Goal: Check status: Check status

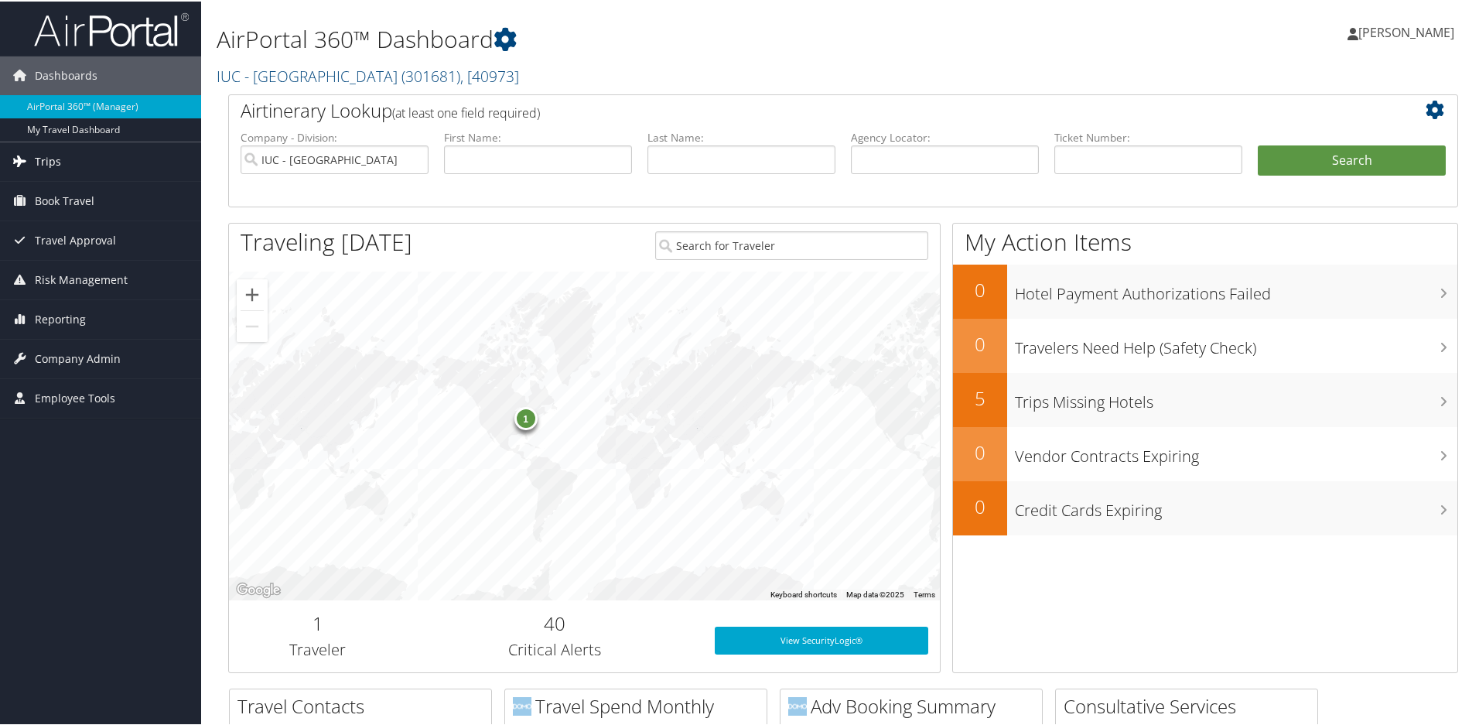
click at [48, 161] on span "Trips" at bounding box center [48, 160] width 26 height 39
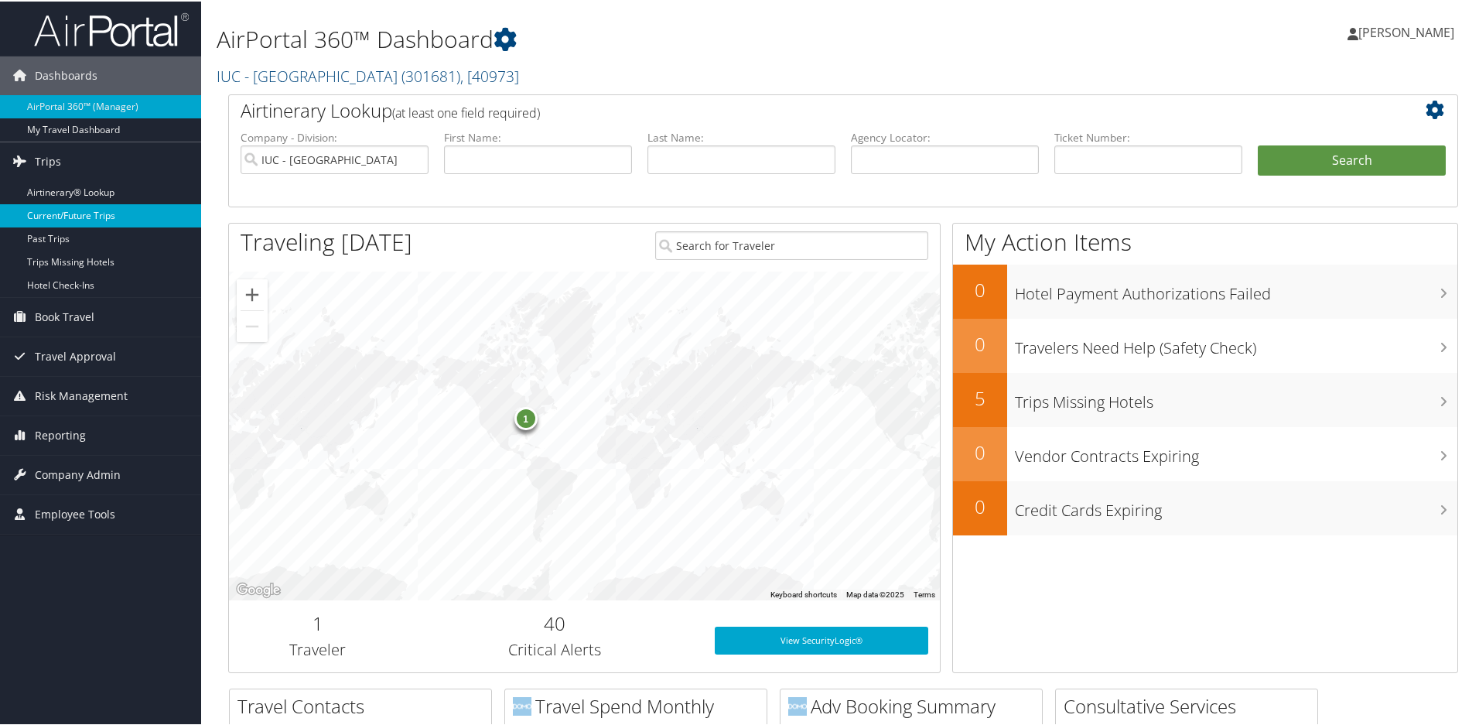
click at [69, 214] on link "Current/Future Trips" at bounding box center [100, 214] width 201 height 23
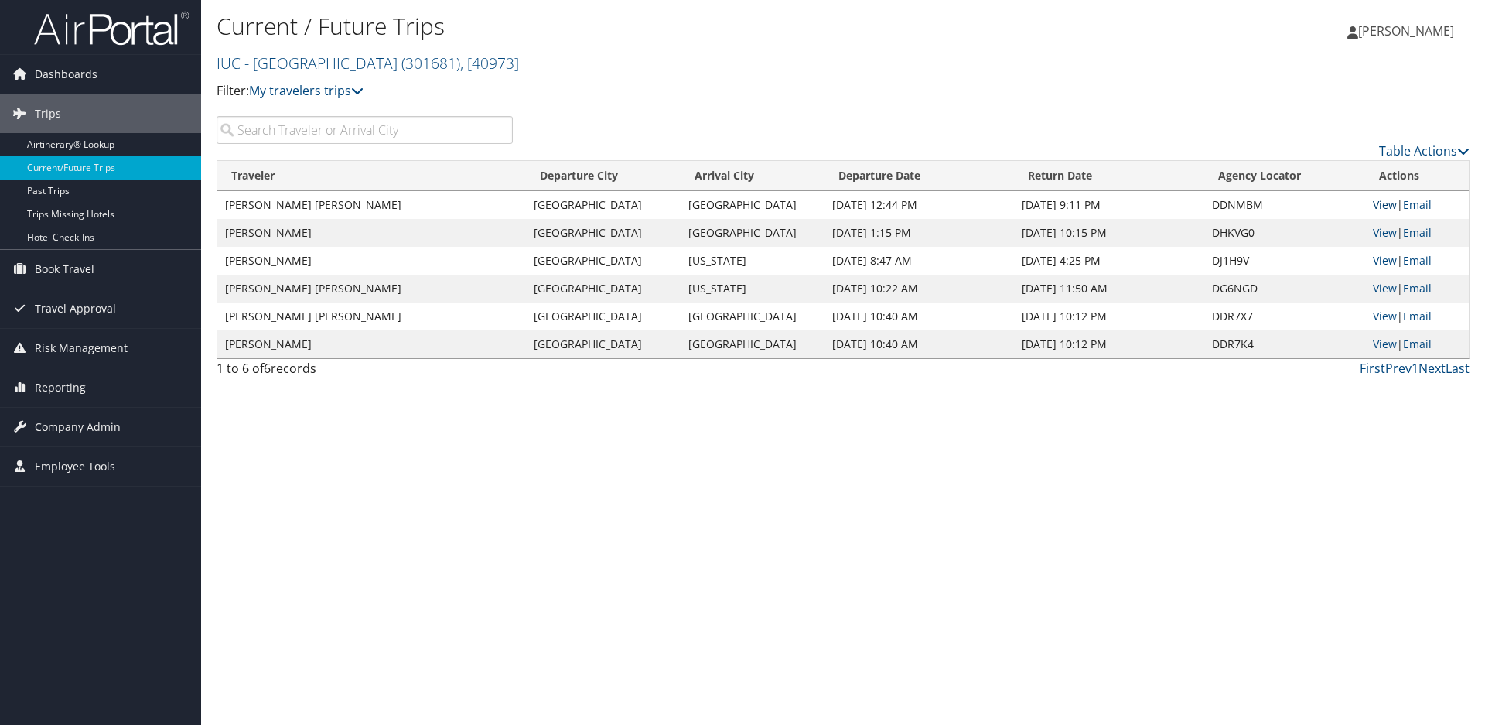
click at [1383, 204] on link "View" at bounding box center [1385, 204] width 24 height 15
click at [1383, 344] on link "View" at bounding box center [1385, 344] width 24 height 15
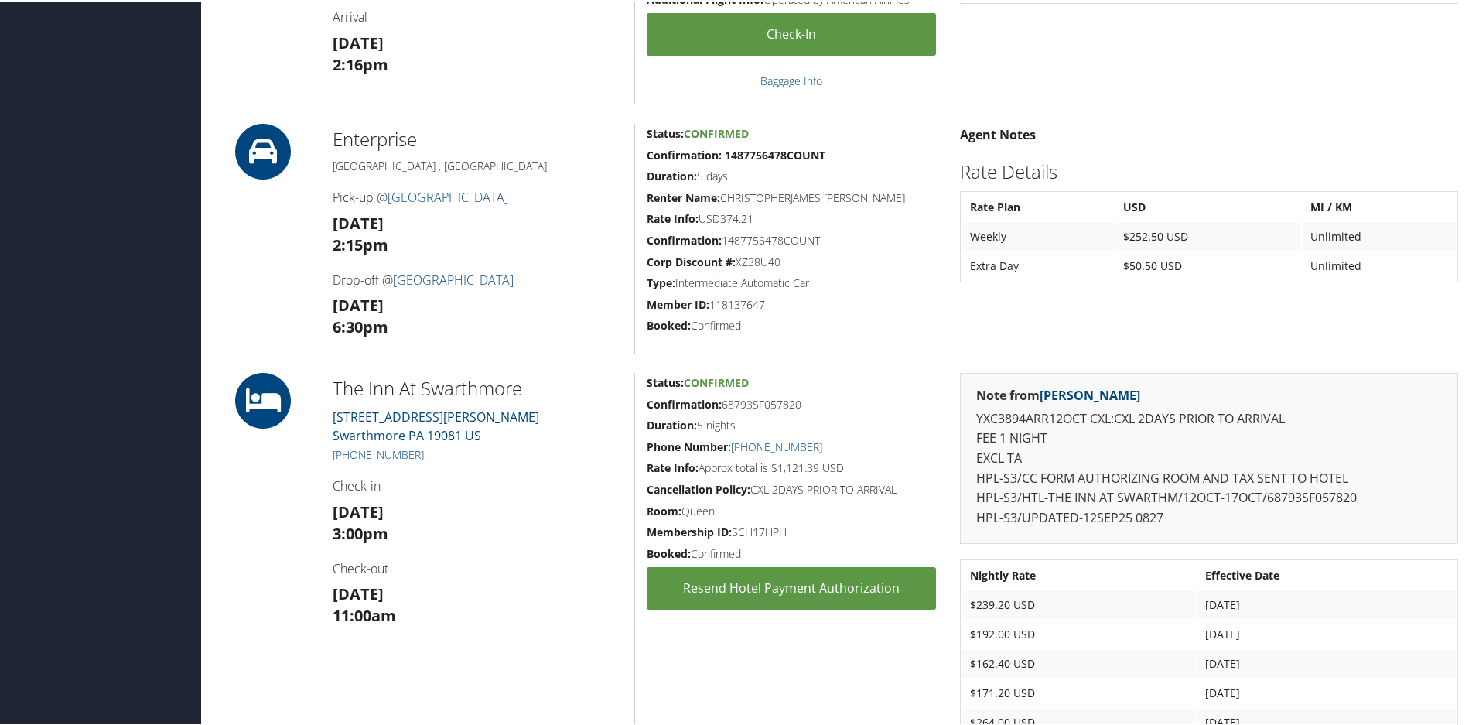
scroll to position [652, 0]
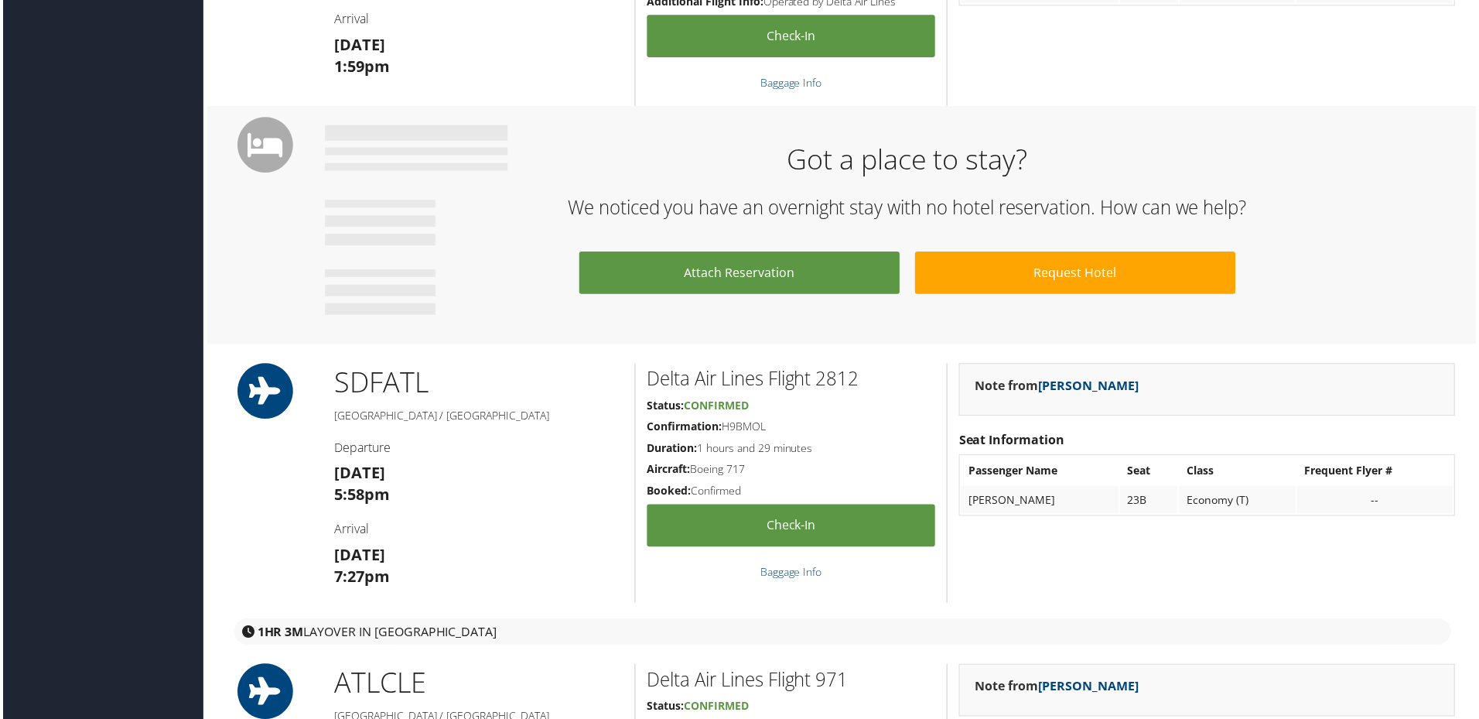
scroll to position [970, 0]
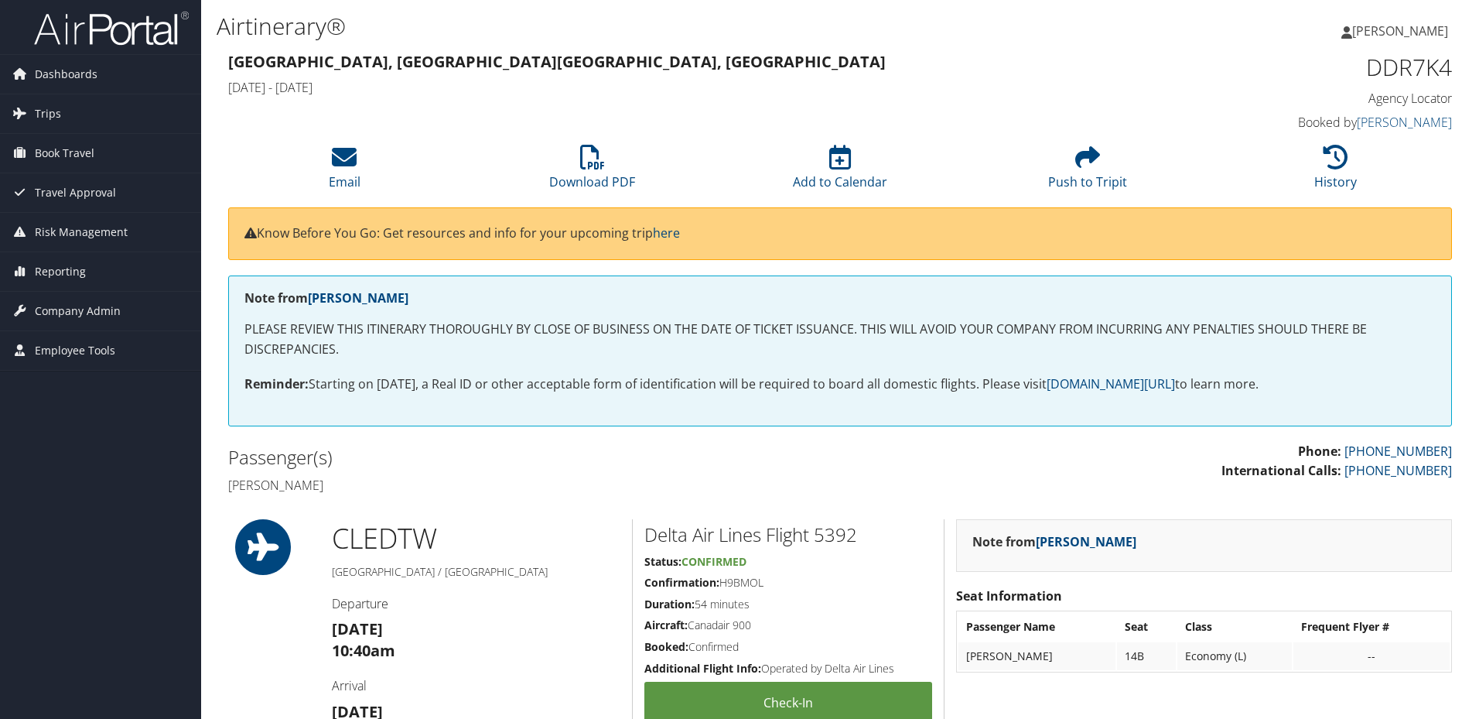
scroll to position [979, 0]
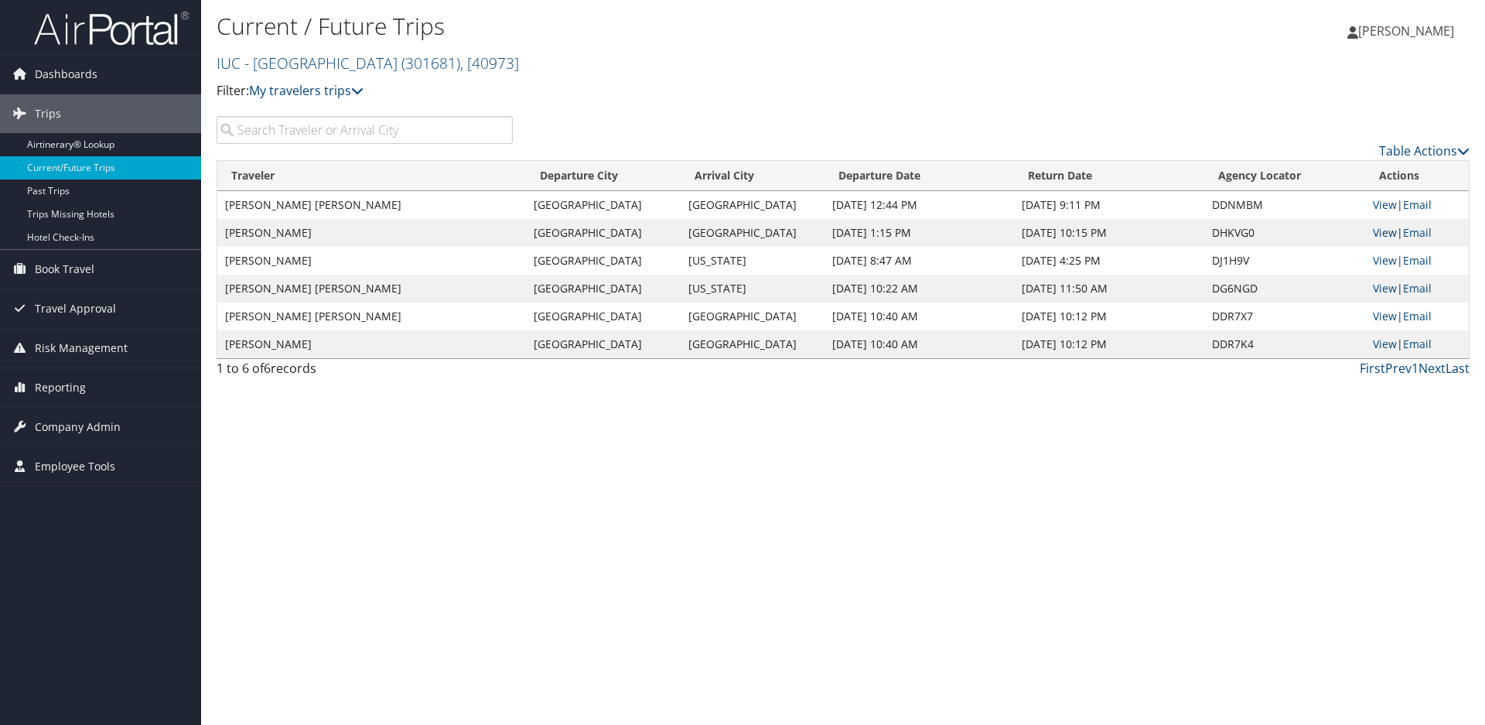
click at [1376, 231] on link "View" at bounding box center [1385, 232] width 24 height 15
click at [91, 146] on link "Airtinerary® Lookup" at bounding box center [100, 144] width 201 height 23
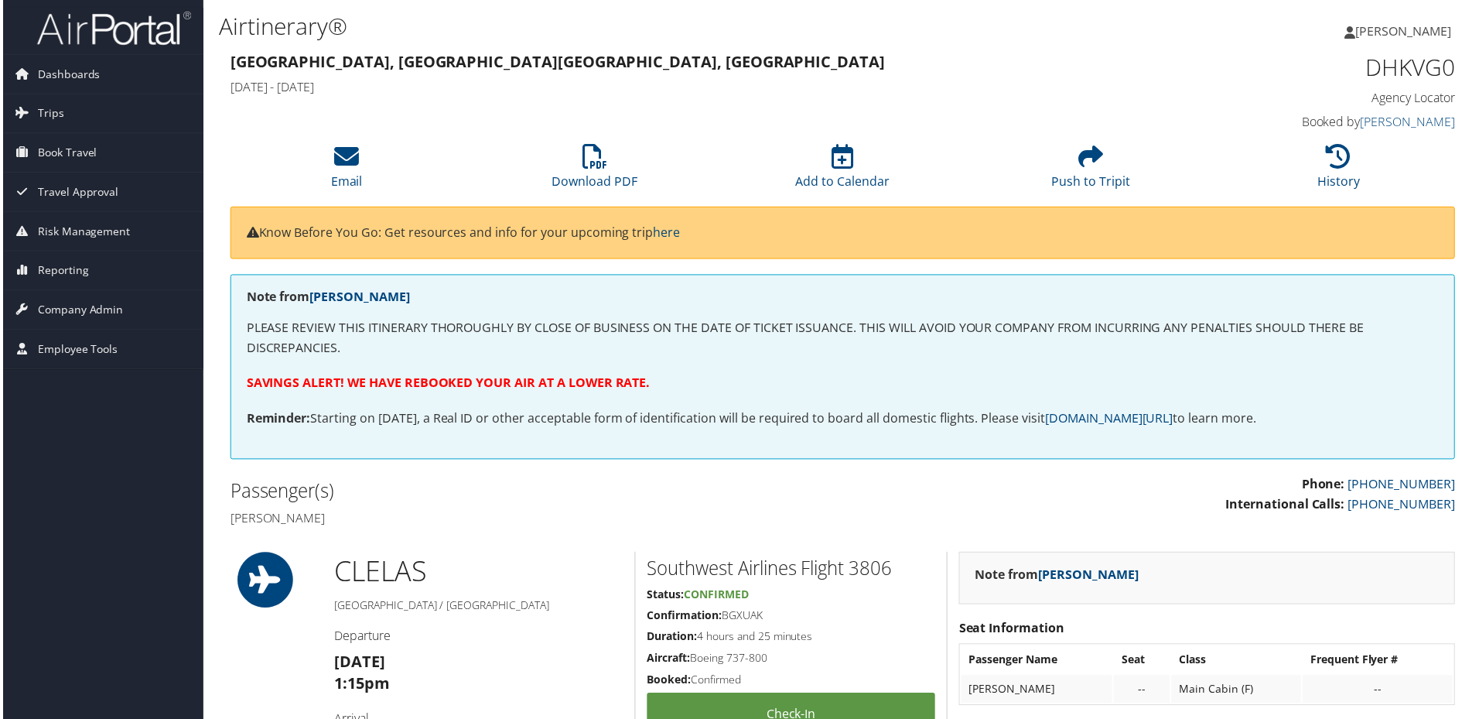
click at [760, 74] on div "Cleveland, OH Long Beach, CA Wed 15 Oct 2025 - Sat 18 Oct 2025" at bounding box center [687, 76] width 940 height 54
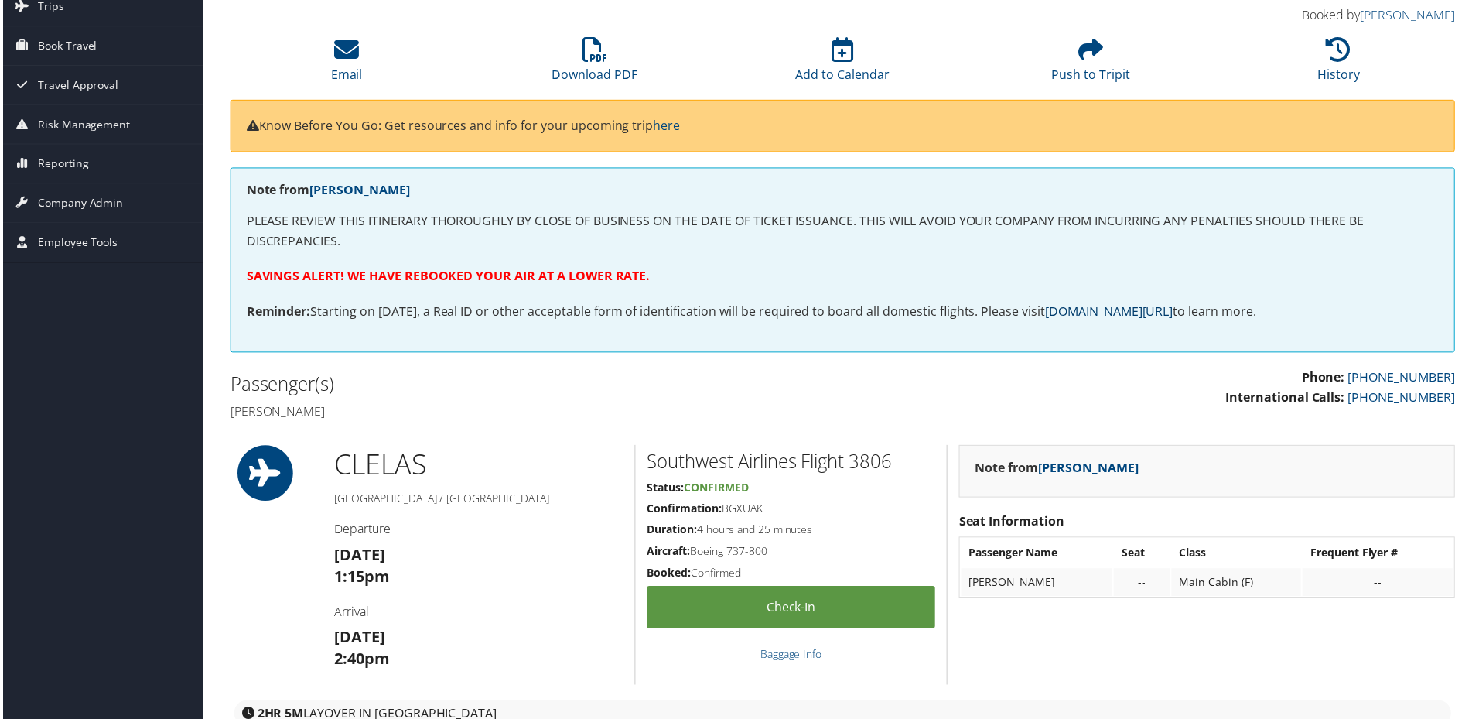
scroll to position [108, 0]
click at [597, 57] on icon at bounding box center [594, 49] width 25 height 25
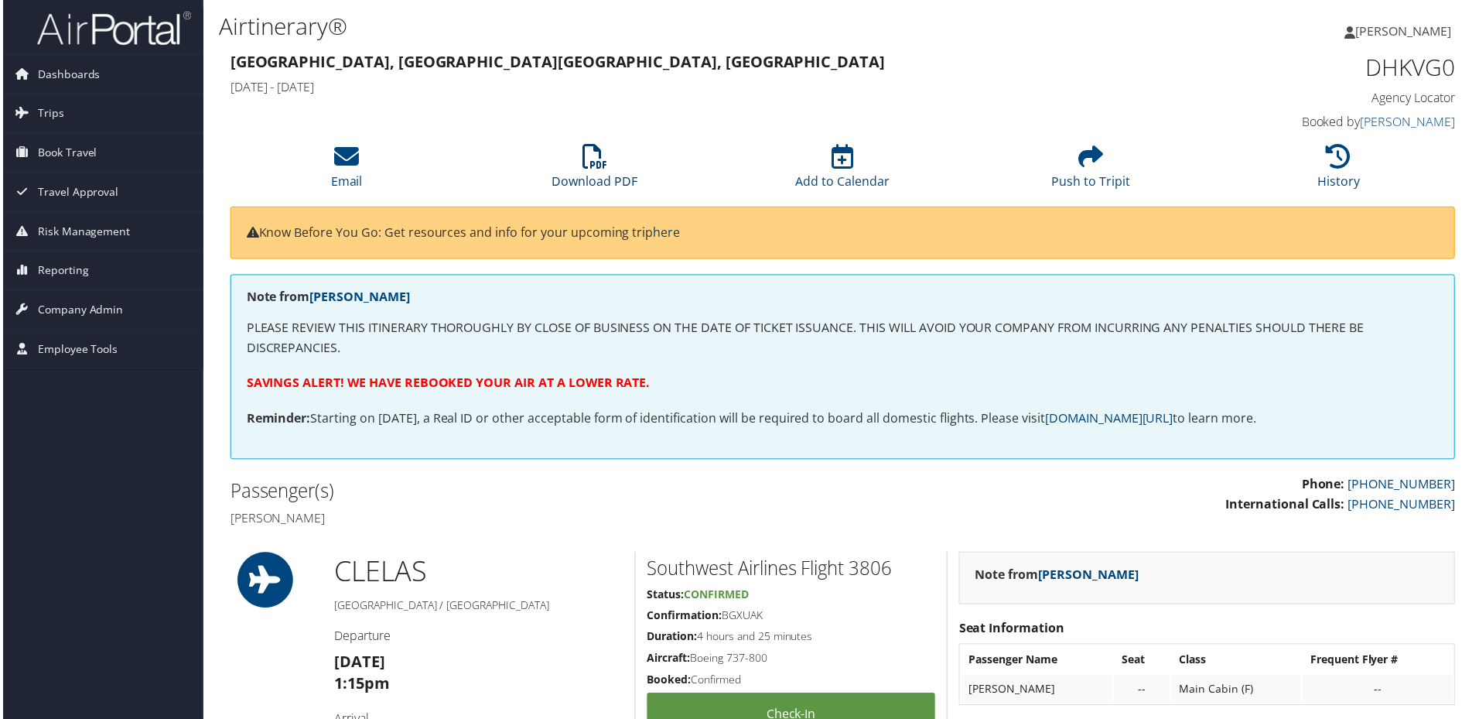
scroll to position [108, 0]
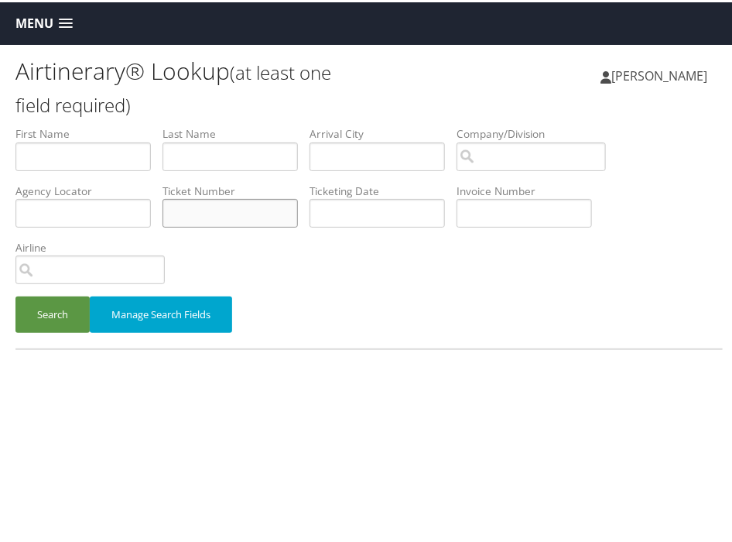
click at [217, 204] on input "text" at bounding box center [229, 211] width 135 height 29
click at [46, 319] on button "Search" at bounding box center [52, 312] width 74 height 36
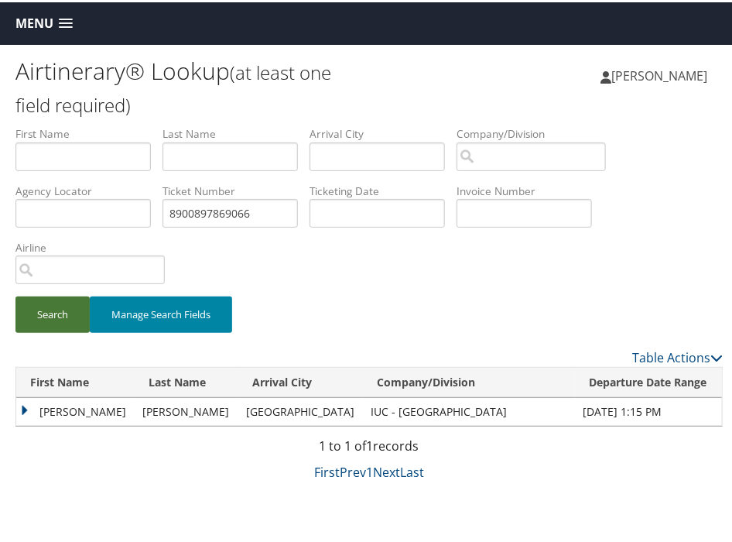
scroll to position [43, 0]
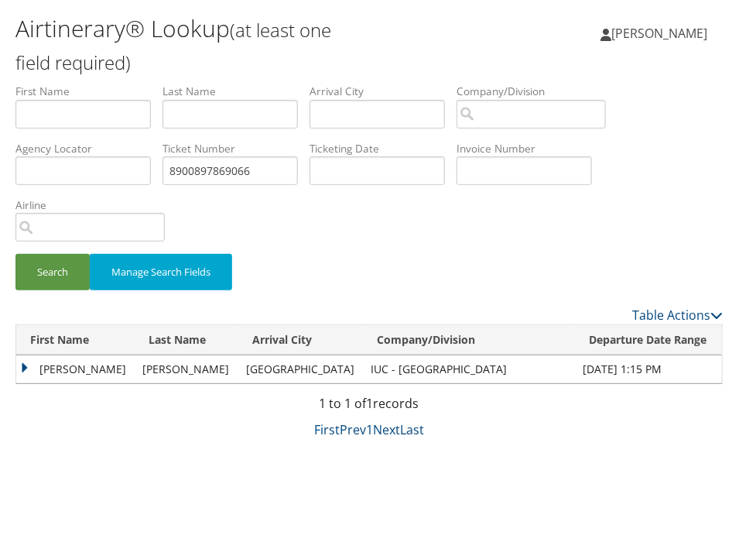
click at [28, 366] on td "JOSHUA DANIEL" at bounding box center [75, 367] width 119 height 28
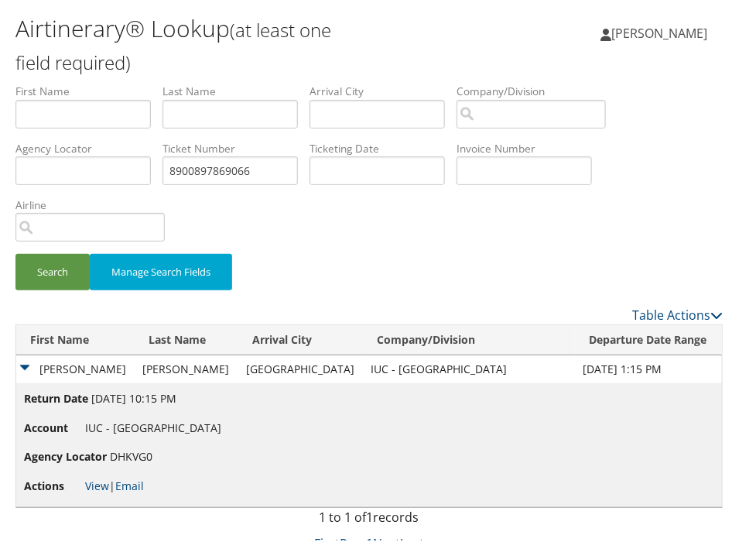
scroll to position [50, 0]
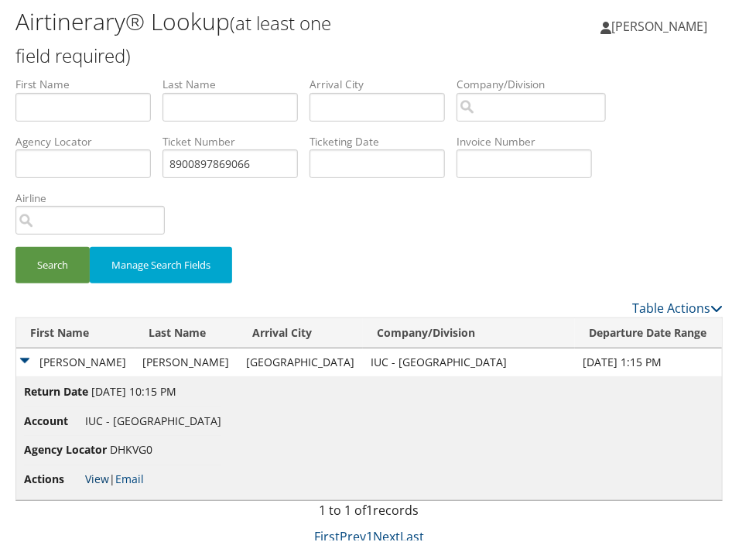
click at [96, 473] on link "View" at bounding box center [97, 476] width 24 height 15
drag, startPoint x: 202, startPoint y: 162, endPoint x: 34, endPoint y: 158, distance: 168.0
click at [36, 74] on ul "First Name Last Name Departure City Arrival City Company/Division Airport/City …" at bounding box center [368, 74] width 707 height 0
type input "8900897877823"
click at [48, 268] on button "Search" at bounding box center [52, 262] width 74 height 36
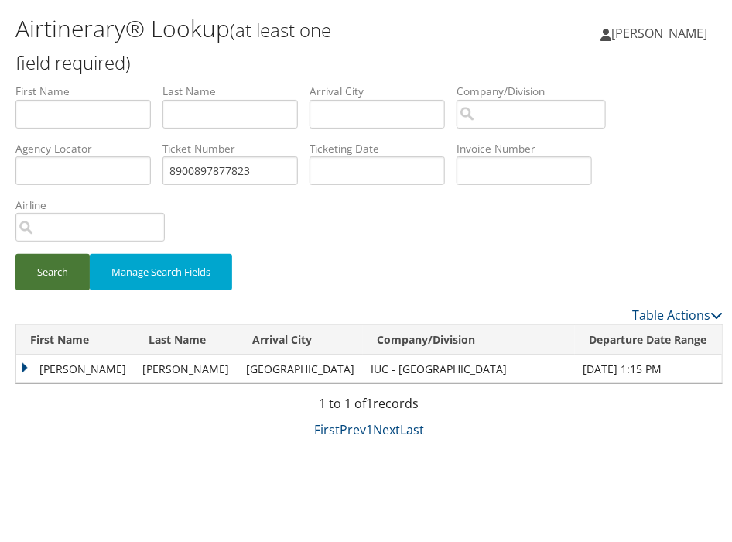
scroll to position [43, 0]
